Goal: Task Accomplishment & Management: Manage account settings

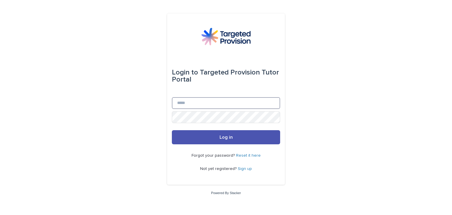
click at [250, 114] on form "Login to Targeted Provision Tutor Portal Email Password Log in" at bounding box center [226, 99] width 108 height 89
click at [203, 107] on input "Email" at bounding box center [226, 103] width 108 height 12
click at [202, 106] on input "Email" at bounding box center [226, 103] width 108 height 12
type input "***"
click at [228, 104] on input "Email" at bounding box center [226, 103] width 108 height 12
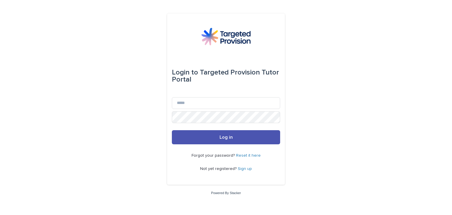
click at [227, 38] on img at bounding box center [225, 37] width 49 height 18
